Goal: Task Accomplishment & Management: Manage account settings

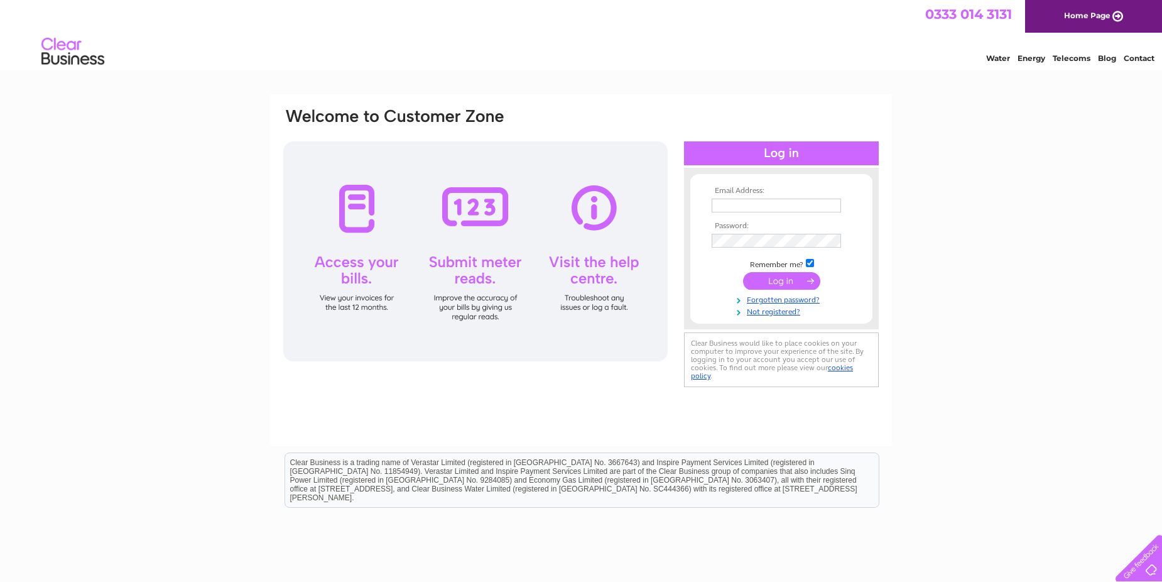
type input "[PERSON_NAME][EMAIL_ADDRESS][DOMAIN_NAME]"
click at [784, 282] on input "submit" at bounding box center [781, 281] width 77 height 18
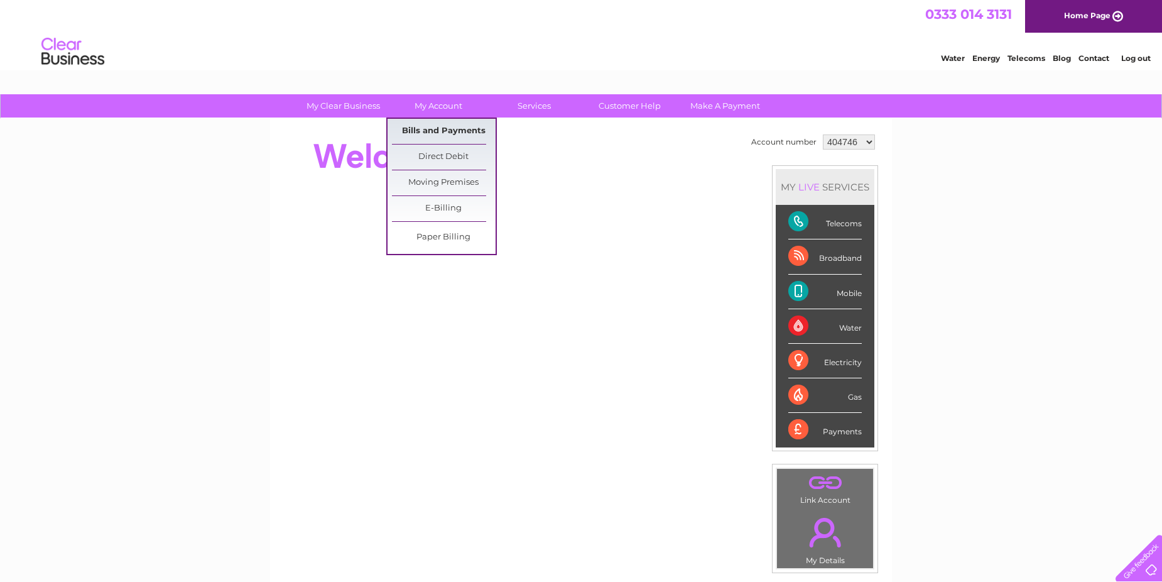
click at [455, 132] on link "Bills and Payments" at bounding box center [444, 131] width 104 height 25
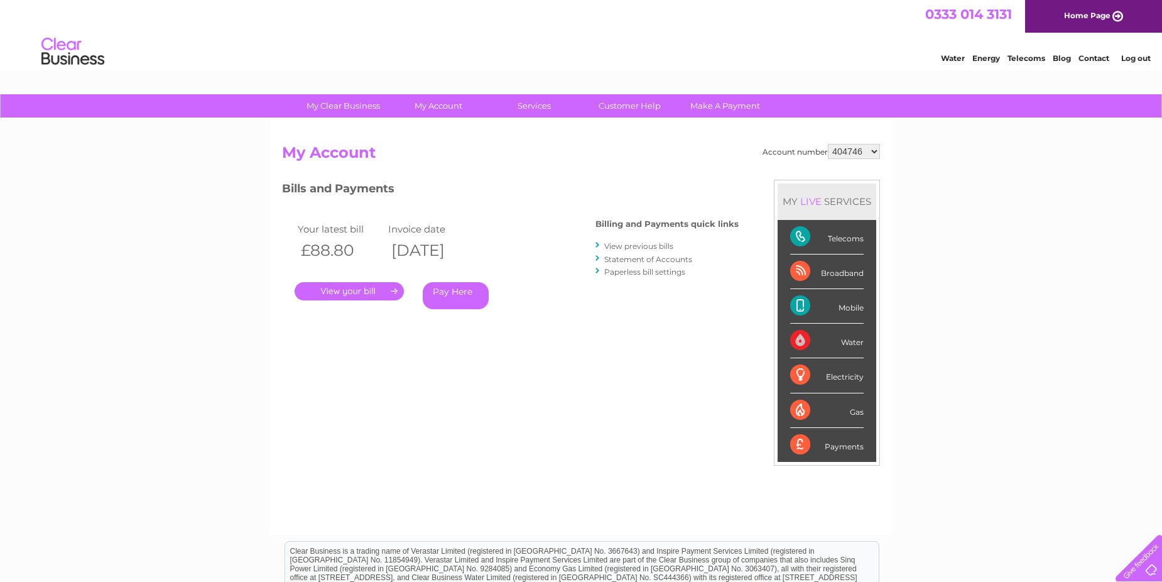
click at [349, 292] on link "." at bounding box center [349, 291] width 109 height 18
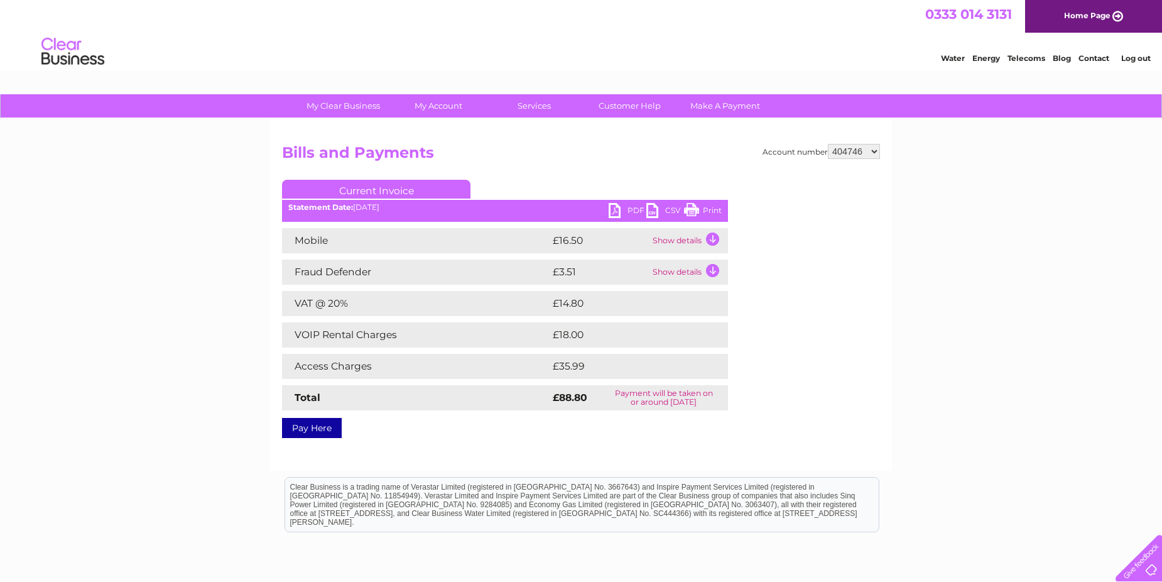
click at [633, 211] on link "PDF" at bounding box center [628, 212] width 38 height 18
click at [877, 151] on select "404746 1005598" at bounding box center [854, 151] width 52 height 15
select select "1005598"
click at [828, 144] on select "404746 1005598" at bounding box center [854, 151] width 52 height 15
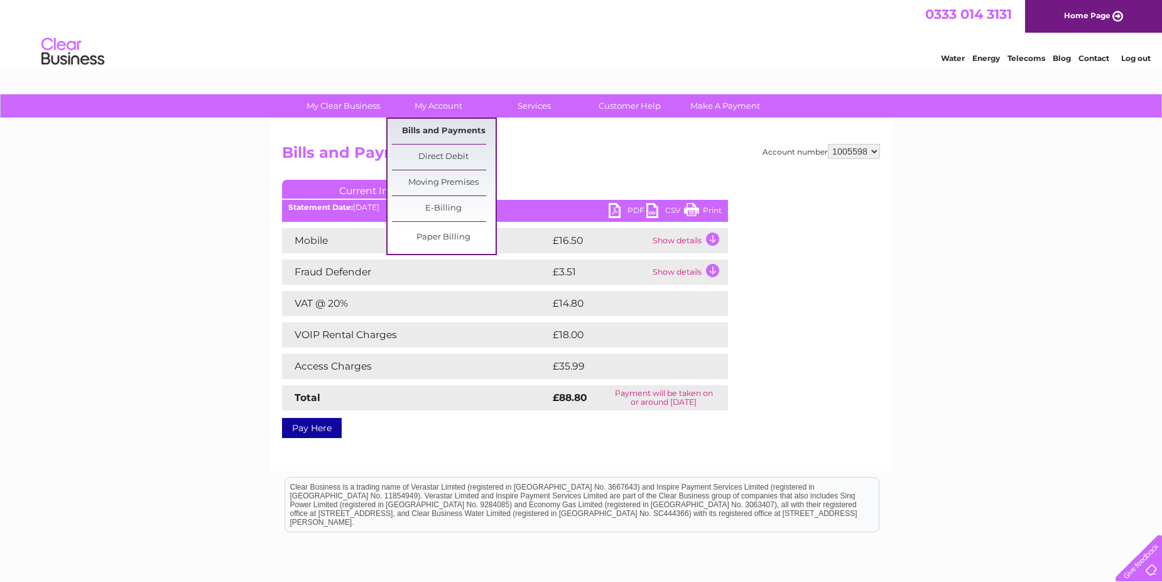
click at [453, 134] on link "Bills and Payments" at bounding box center [444, 131] width 104 height 25
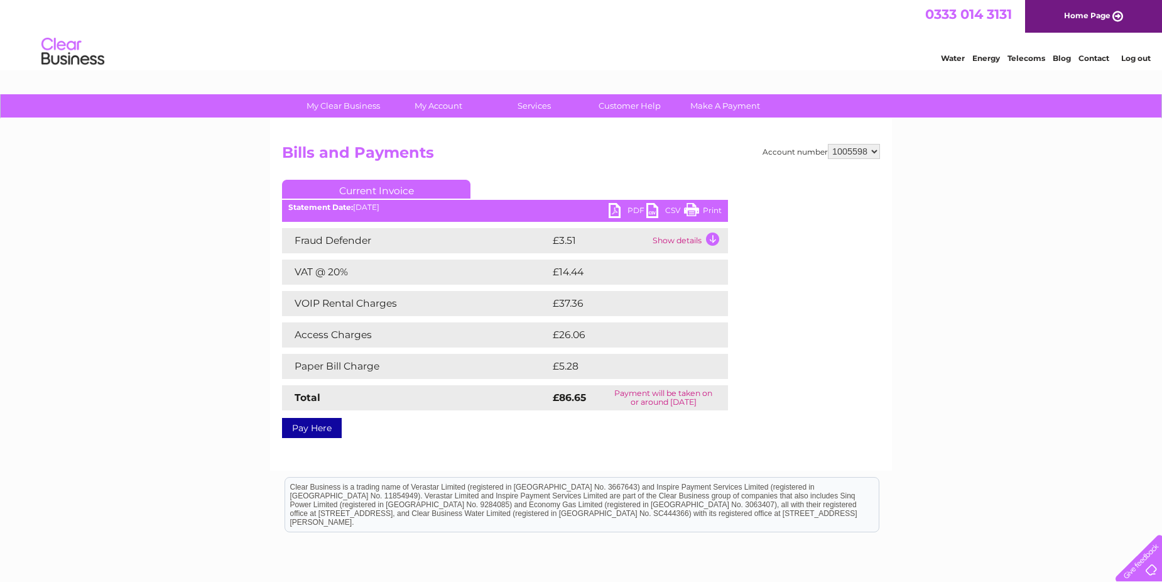
click at [622, 204] on link "PDF" at bounding box center [628, 212] width 38 height 18
